Goal: Navigation & Orientation: Understand site structure

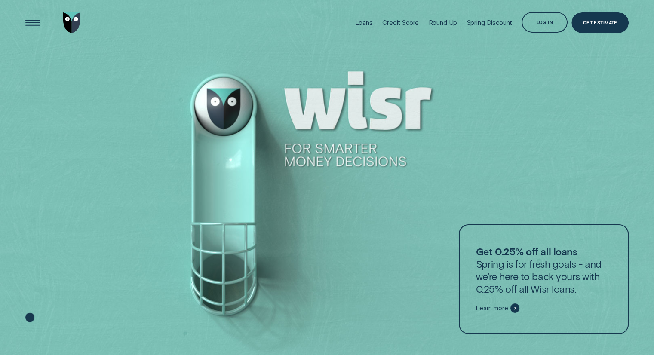
click at [358, 21] on div "Loans" at bounding box center [364, 22] width 18 height 8
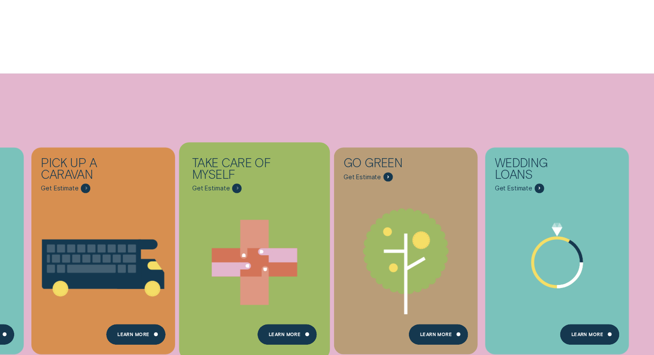
scroll to position [387, 0]
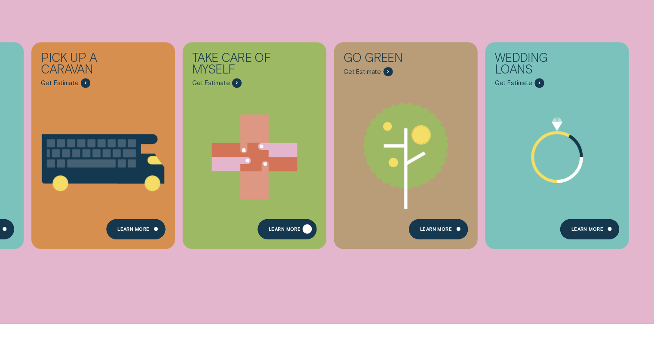
click at [278, 229] on div "Learn more" at bounding box center [285, 230] width 32 height 4
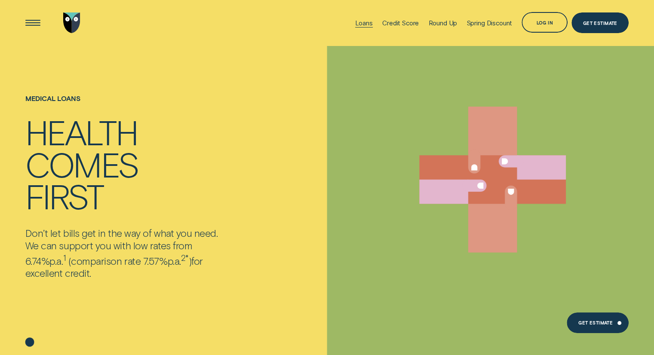
click at [360, 24] on div "Loans" at bounding box center [364, 23] width 18 height 8
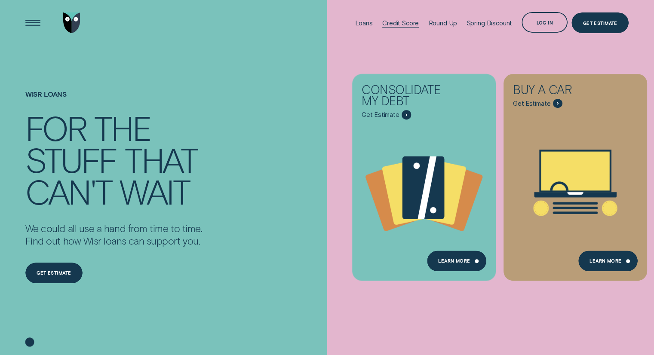
click at [399, 23] on div "Credit Score" at bounding box center [400, 23] width 37 height 8
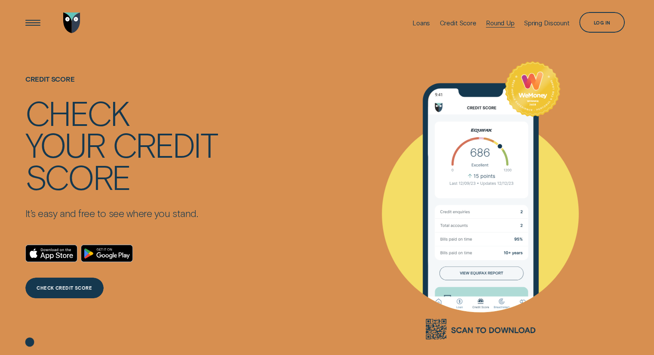
click at [487, 24] on div "Round Up" at bounding box center [500, 23] width 29 height 8
